Goal: Check status: Check status

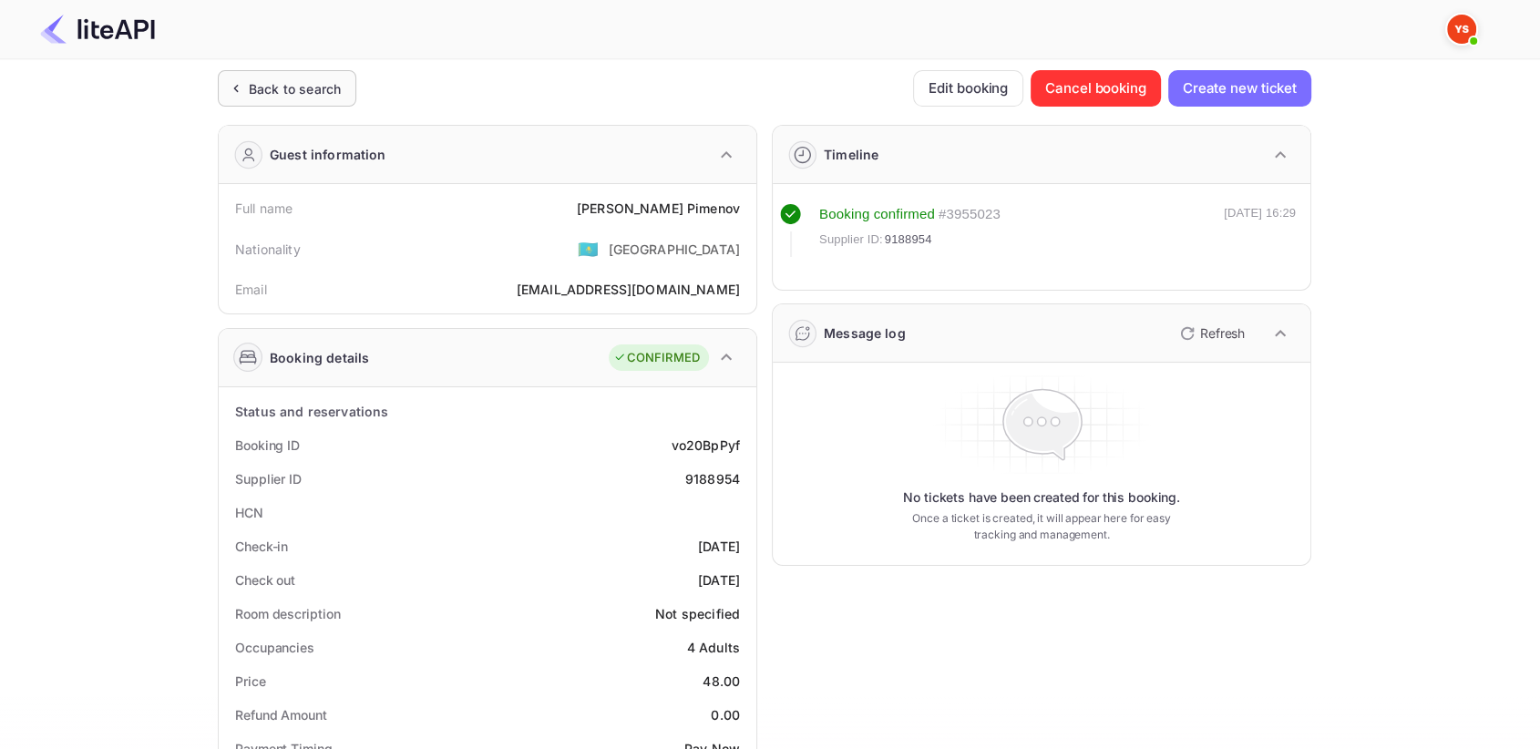
click at [257, 80] on div "Back to search" at bounding box center [295, 88] width 92 height 19
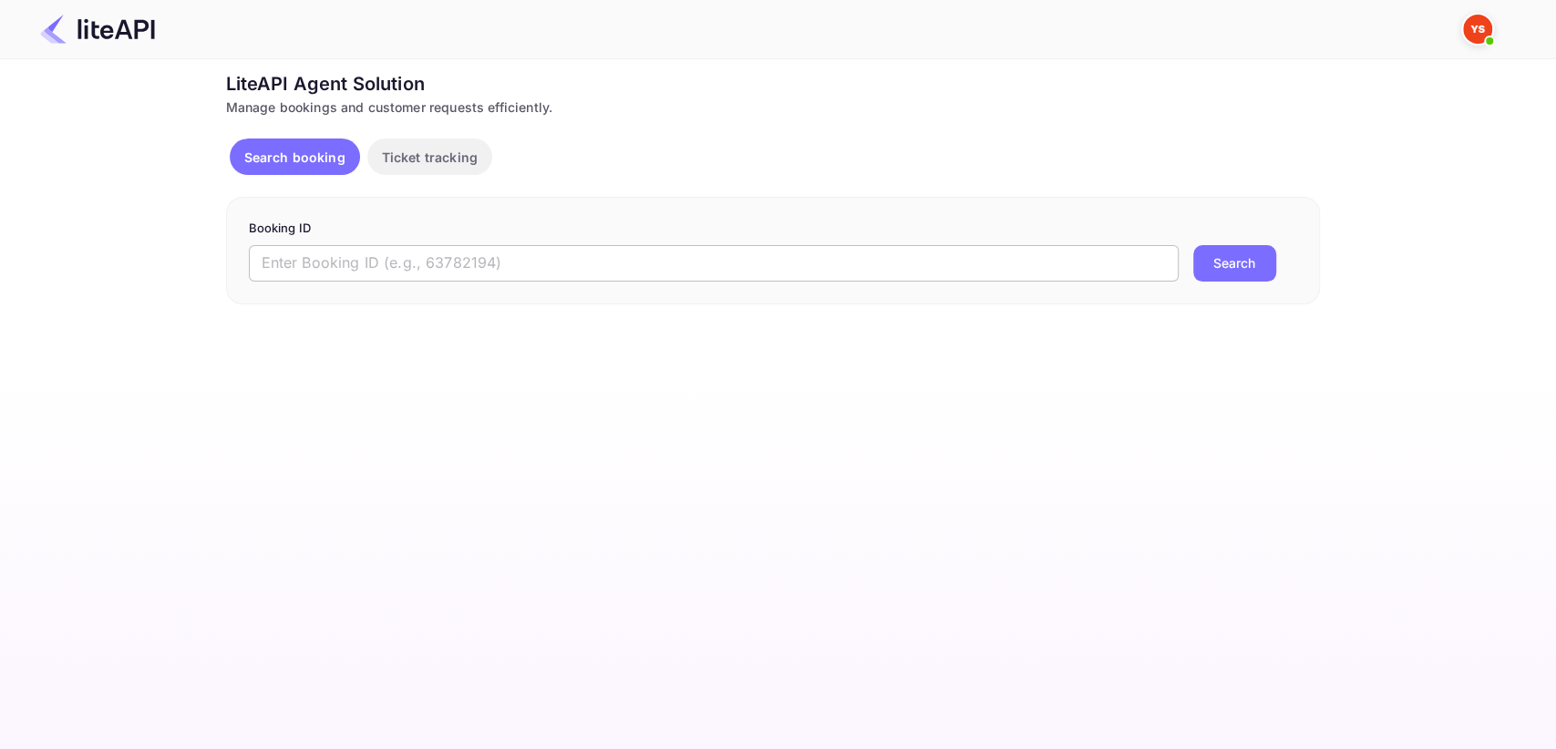
click at [325, 255] on input "text" at bounding box center [714, 263] width 930 height 36
paste input "8862810"
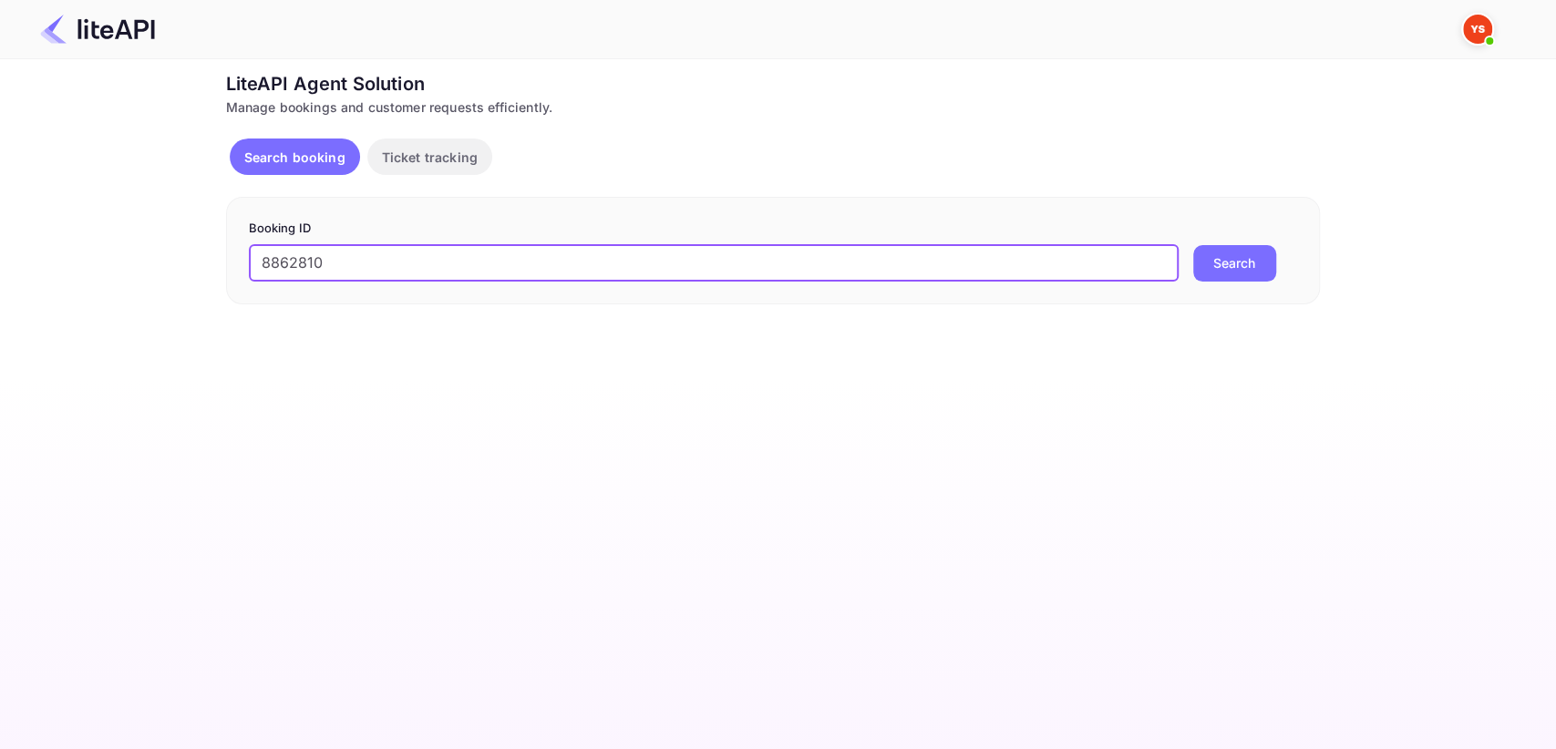
type input "8862810"
click at [1235, 267] on button "Search" at bounding box center [1234, 263] width 83 height 36
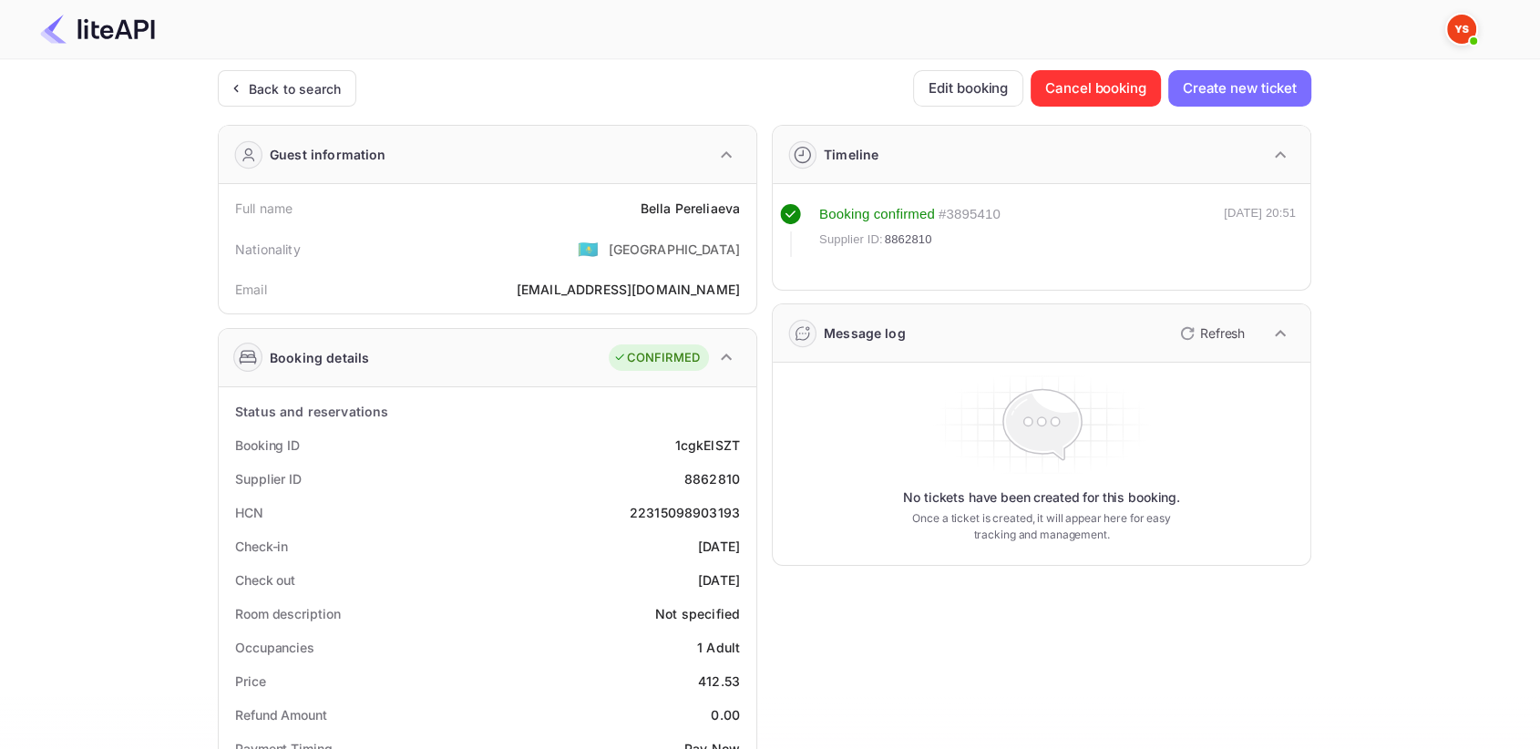
click at [703, 472] on div "8862810" at bounding box center [712, 478] width 56 height 19
copy div "8862810"
drag, startPoint x: 641, startPoint y: 201, endPoint x: 744, endPoint y: 201, distance: 103.0
click at [744, 201] on div "Full name [PERSON_NAME]" at bounding box center [487, 208] width 523 height 34
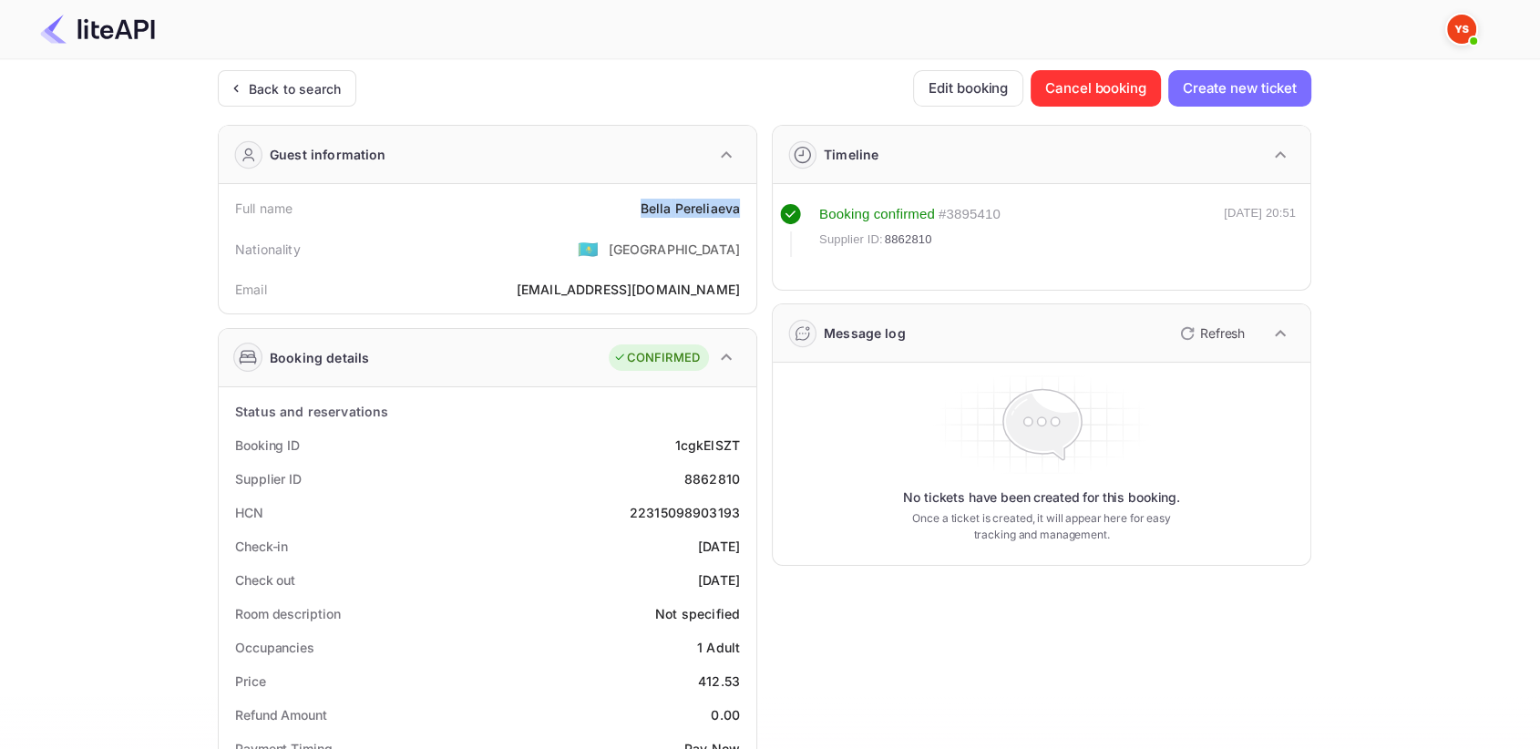
copy div "[PERSON_NAME]"
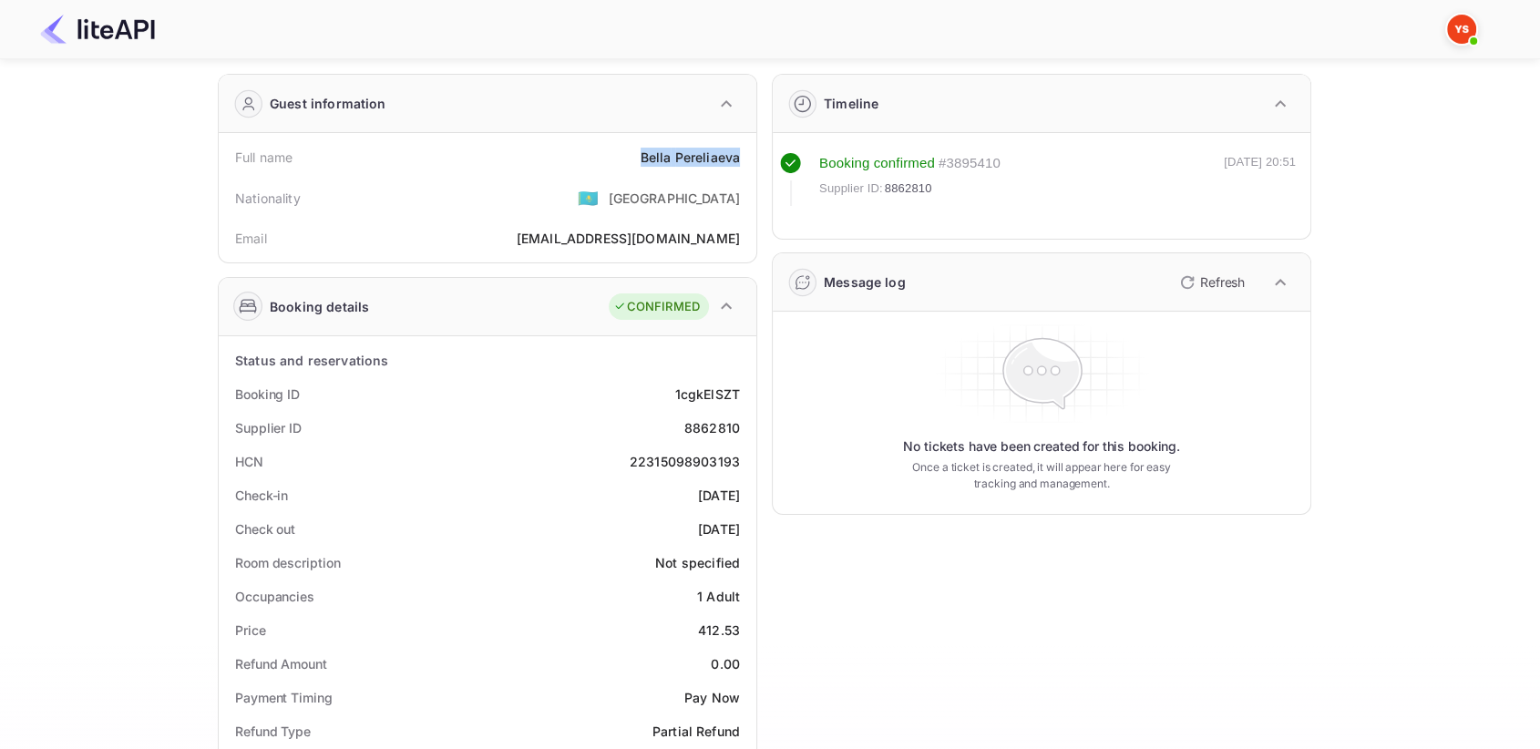
scroll to position [101, 0]
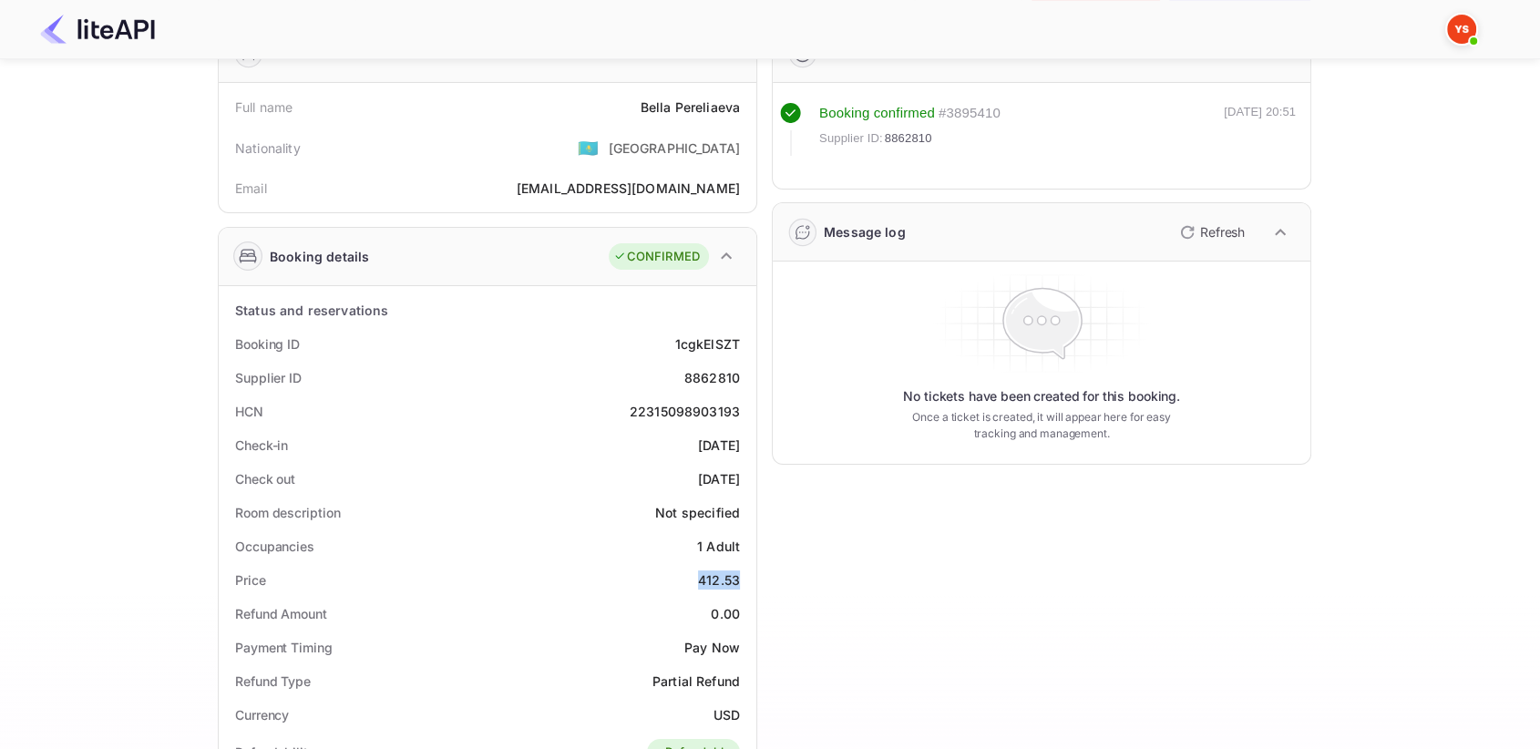
drag, startPoint x: 687, startPoint y: 576, endPoint x: 755, endPoint y: 571, distance: 67.7
copy div "412.53"
